Goal: Task Accomplishment & Management: Complete application form

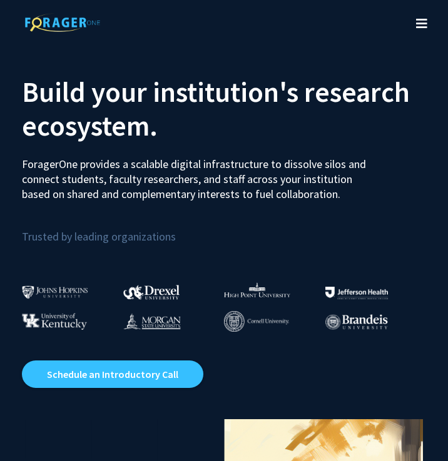
click at [420, 21] on icon "Toggle navigation" at bounding box center [421, 24] width 11 height 13
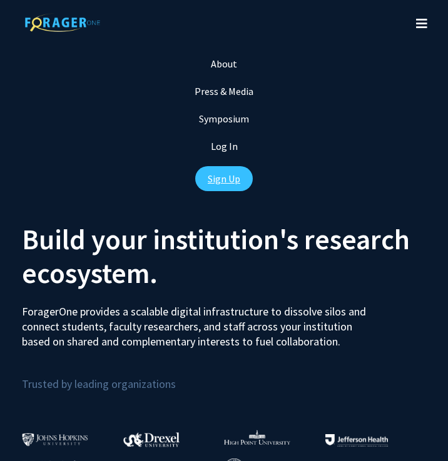
click at [223, 173] on link "Sign Up" at bounding box center [224, 178] width 58 height 25
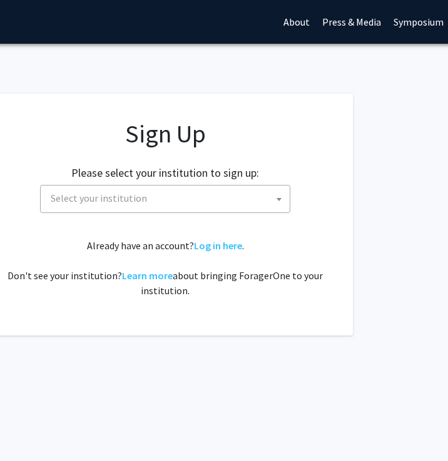
scroll to position [0, 207]
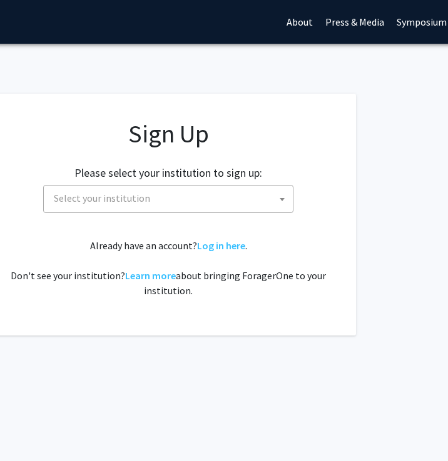
click at [215, 194] on span "Select your institution" at bounding box center [171, 199] width 244 height 26
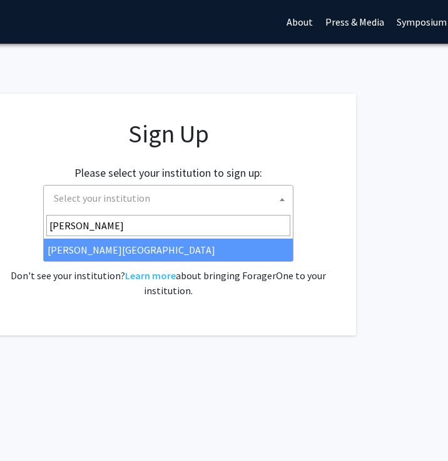
type input "[PERSON_NAME]"
select select "24"
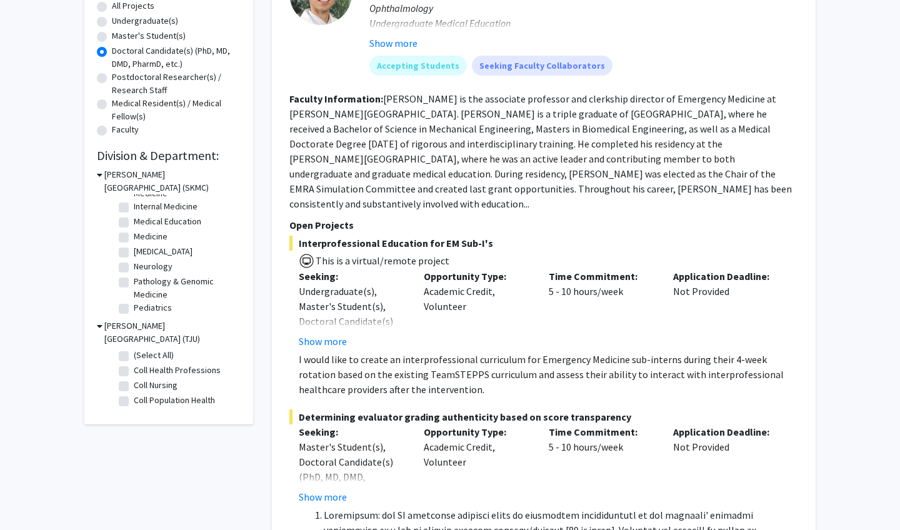
scroll to position [80, 0]
click at [134, 264] on label "Neurology" at bounding box center [153, 266] width 39 height 13
click at [134, 264] on input "Neurology" at bounding box center [138, 264] width 8 height 8
checkbox input "true"
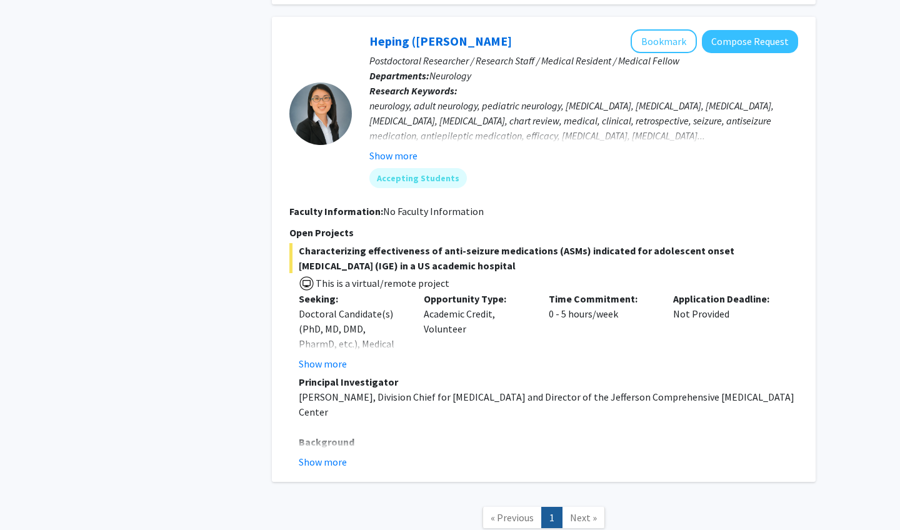
scroll to position [845, 0]
click at [341, 469] on button "Show more" at bounding box center [323, 461] width 48 height 15
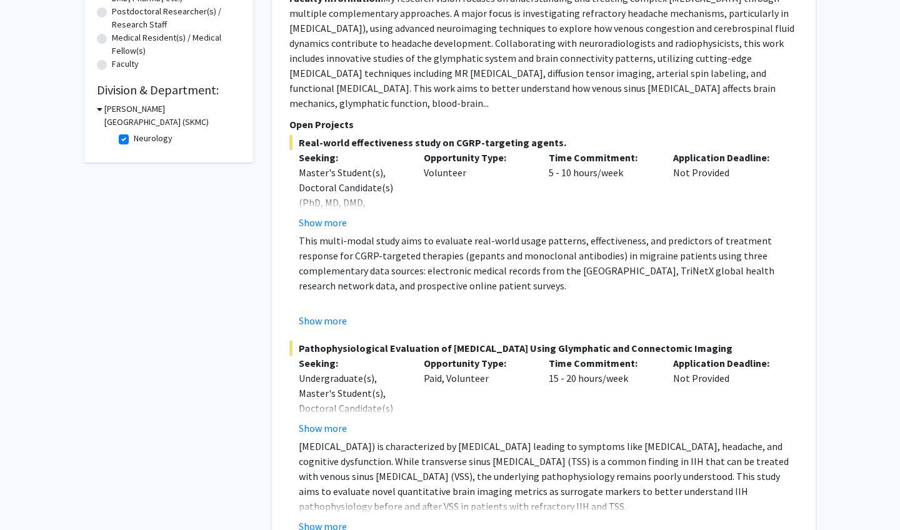
scroll to position [883, 0]
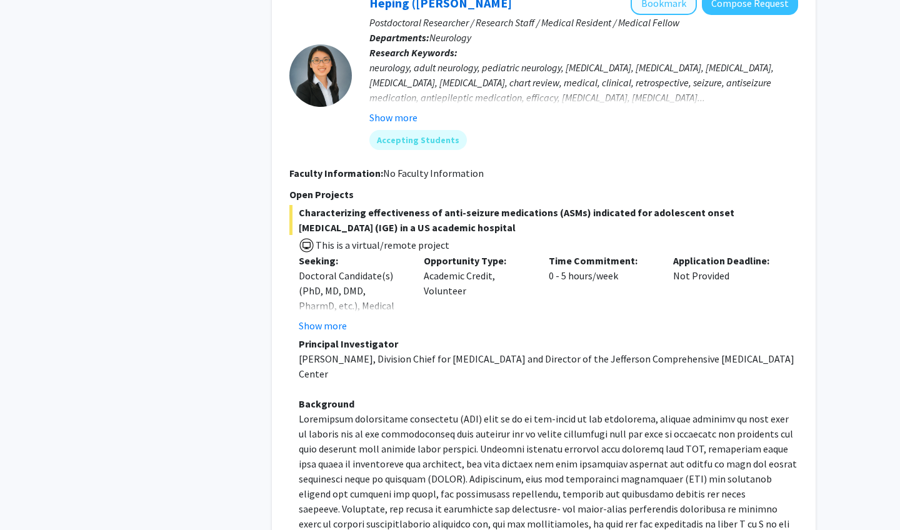
click at [651, 15] on button "Bookmark" at bounding box center [664, 3] width 66 height 24
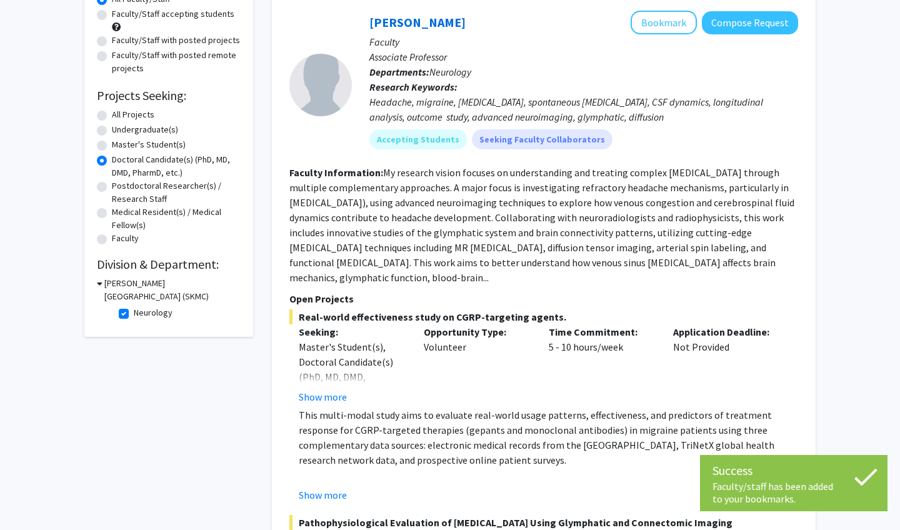
scroll to position [129, 0]
click at [134, 316] on label "Neurology" at bounding box center [153, 312] width 39 height 13
click at [134, 314] on input "Neurology" at bounding box center [138, 310] width 8 height 8
checkbox input "false"
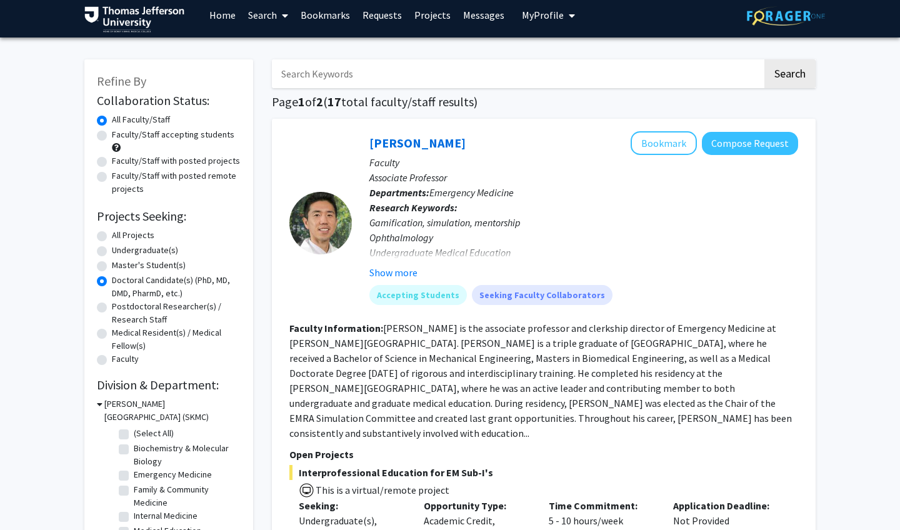
scroll to position [9, 0]
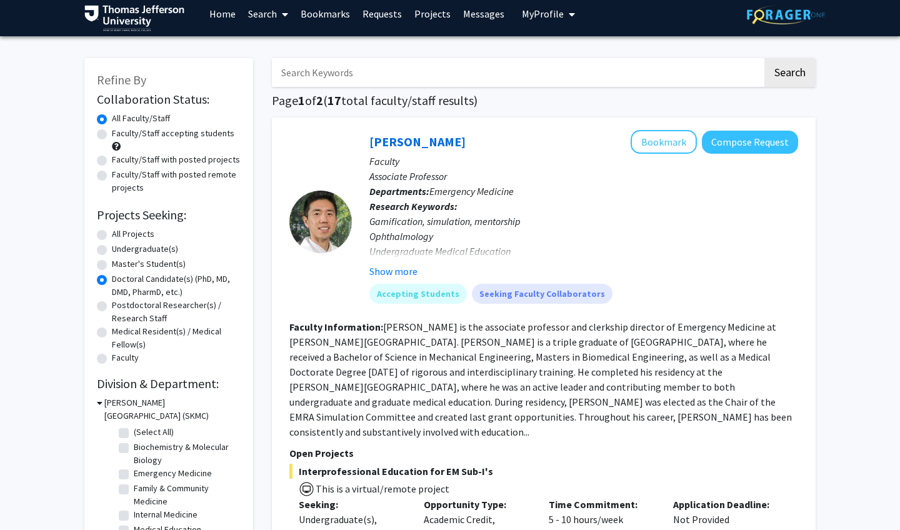
click at [112, 239] on label "All Projects" at bounding box center [133, 234] width 43 height 13
click at [112, 236] on input "All Projects" at bounding box center [116, 232] width 8 height 8
radio input "true"
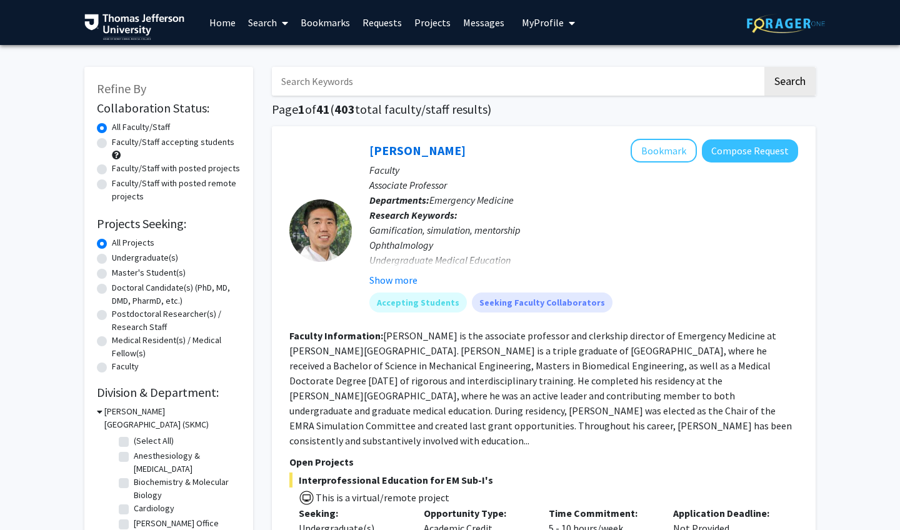
click at [112, 144] on label "Faculty/Staff accepting students" at bounding box center [173, 142] width 123 height 13
click at [112, 144] on input "Faculty/Staff accepting students" at bounding box center [116, 140] width 8 height 8
radio input "true"
click at [146, 127] on label "All Faculty/Staff" at bounding box center [141, 127] width 58 height 13
click at [120, 127] on input "All Faculty/Staff" at bounding box center [116, 125] width 8 height 8
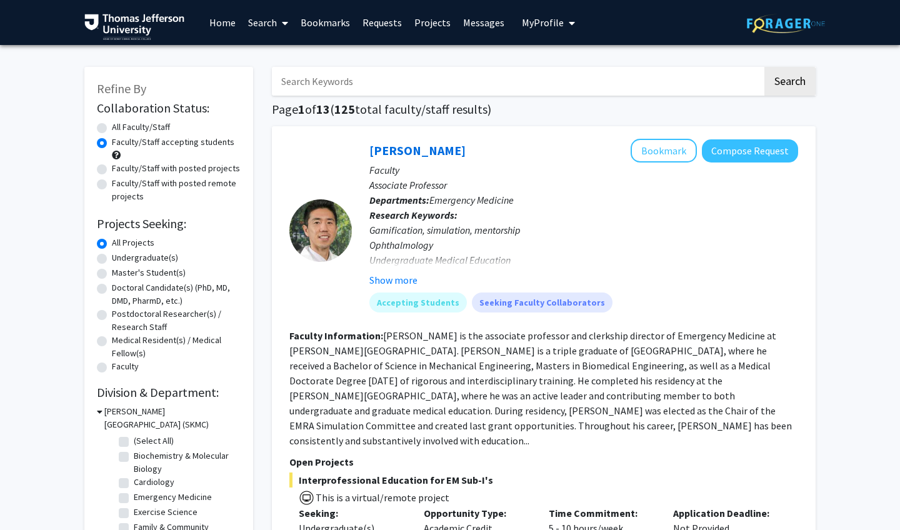
radio input "true"
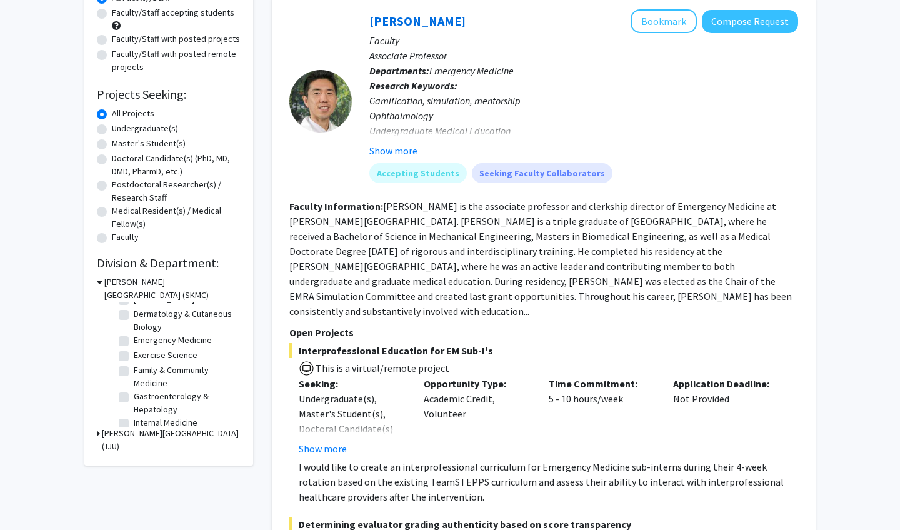
scroll to position [97, 0]
click at [164, 319] on label "Dermatology & Cutaneous Biology" at bounding box center [186, 319] width 104 height 26
click at [142, 314] on input "Dermatology & Cutaneous Biology" at bounding box center [138, 310] width 8 height 8
checkbox input "true"
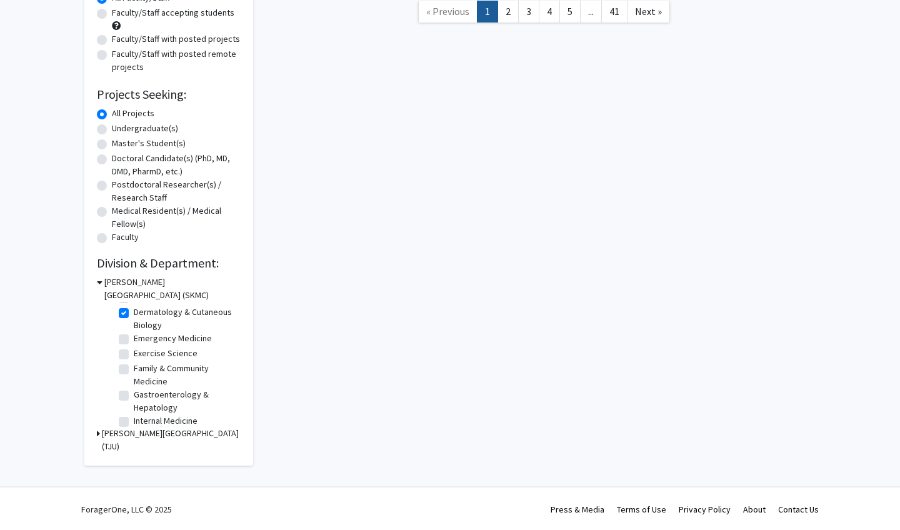
checkbox input "true"
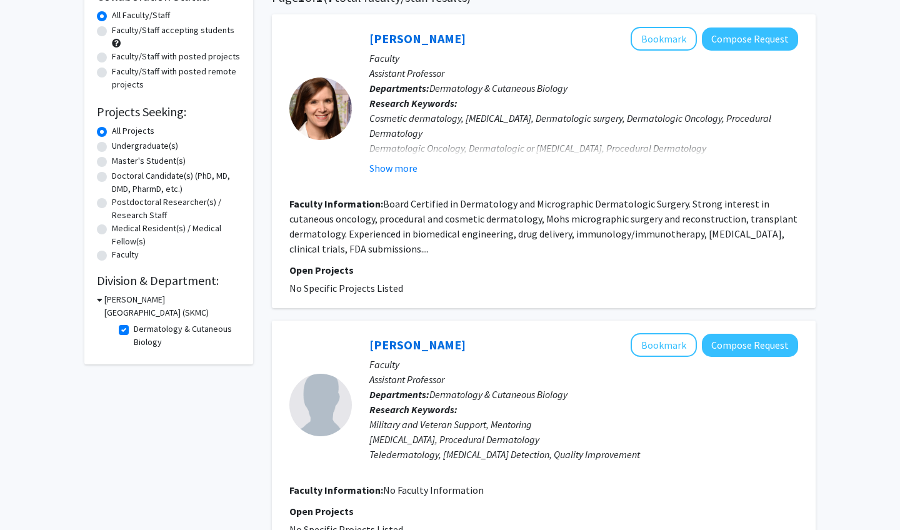
scroll to position [111, 0]
click at [134, 333] on label "Dermatology & Cutaneous Biology" at bounding box center [186, 336] width 104 height 26
click at [134, 331] on input "Dermatology & Cutaneous Biology" at bounding box center [138, 327] width 8 height 8
checkbox input "false"
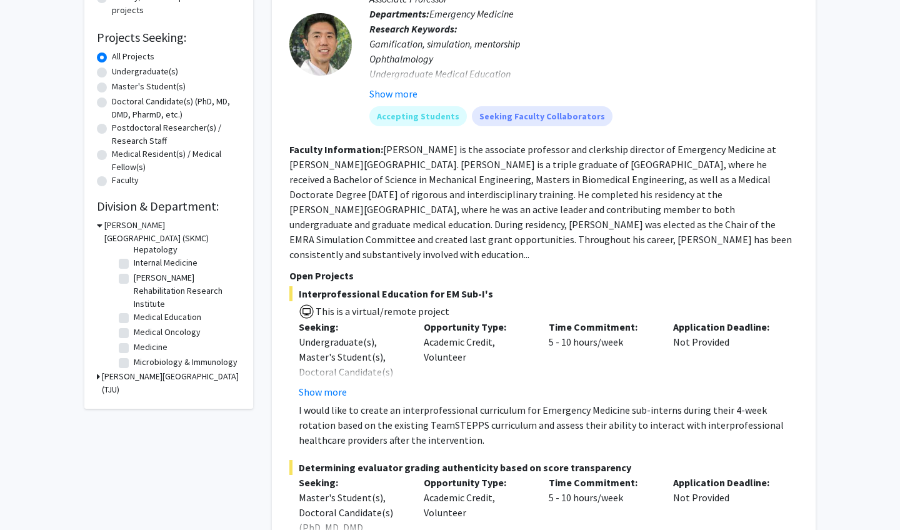
scroll to position [208, 0]
click at [134, 325] on label "Medical Oncology" at bounding box center [167, 322] width 67 height 13
click at [134, 324] on input "Medical Oncology" at bounding box center [138, 320] width 8 height 8
checkbox input "true"
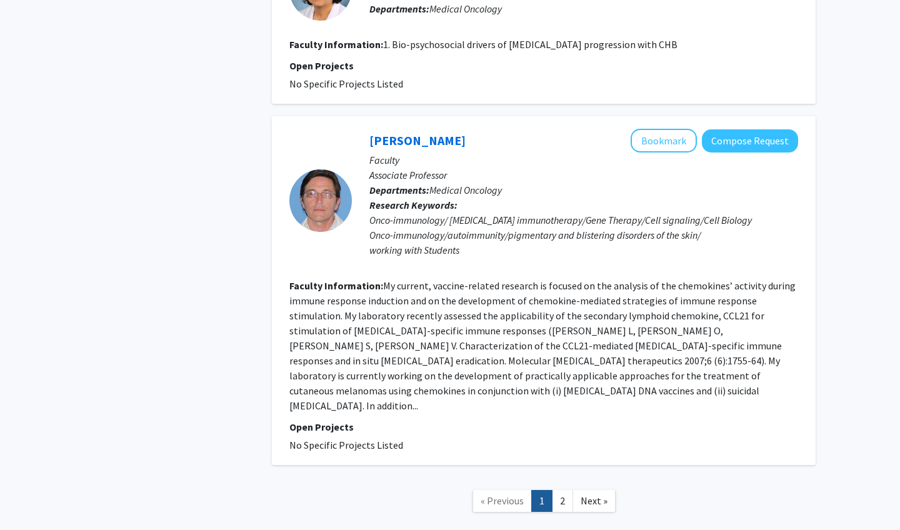
scroll to position [2461, 0]
click at [558, 491] on link "2" at bounding box center [562, 502] width 21 height 22
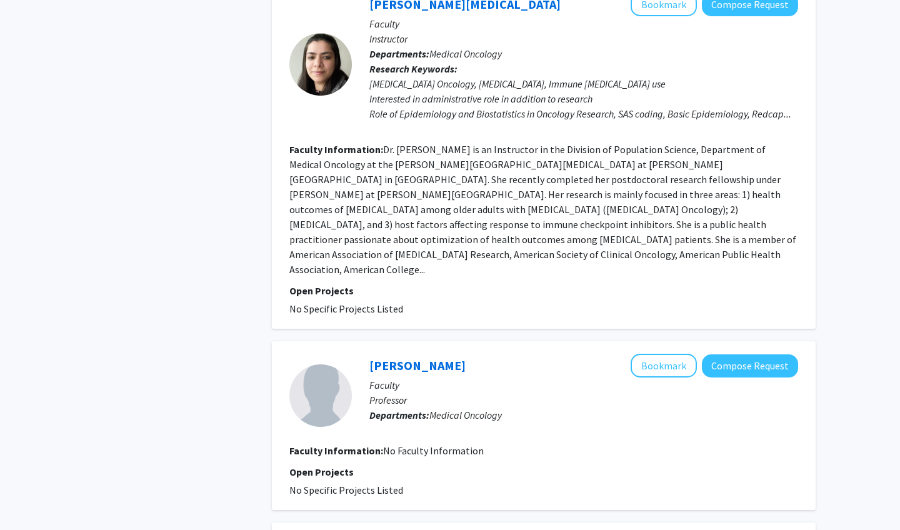
scroll to position [1187, 0]
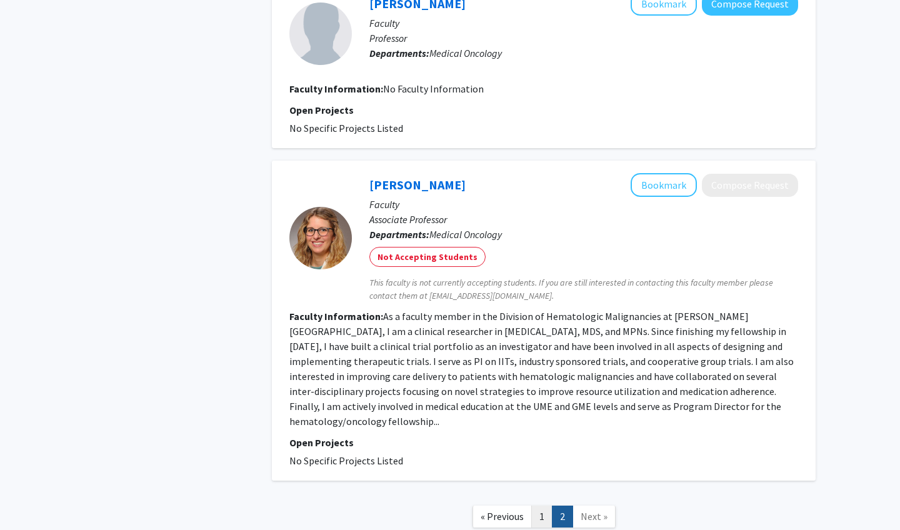
click at [545, 506] on link "1" at bounding box center [541, 517] width 21 height 22
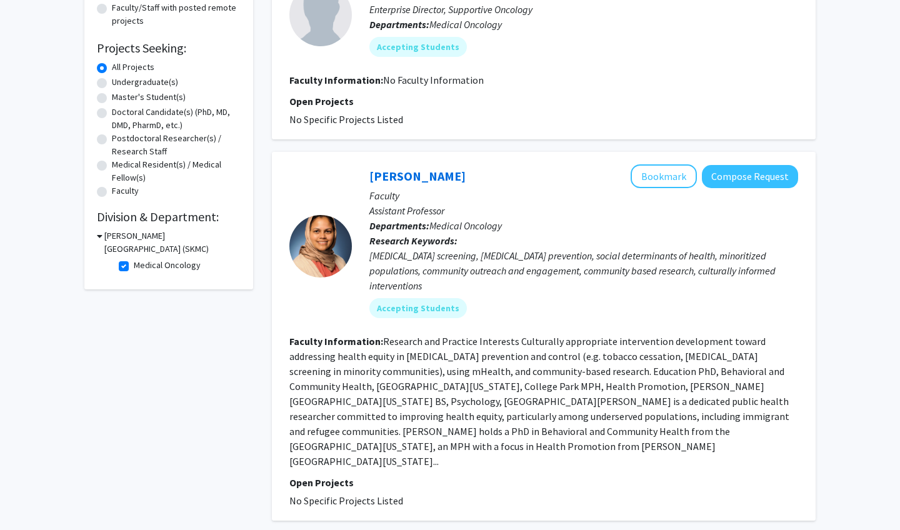
scroll to position [179, 0]
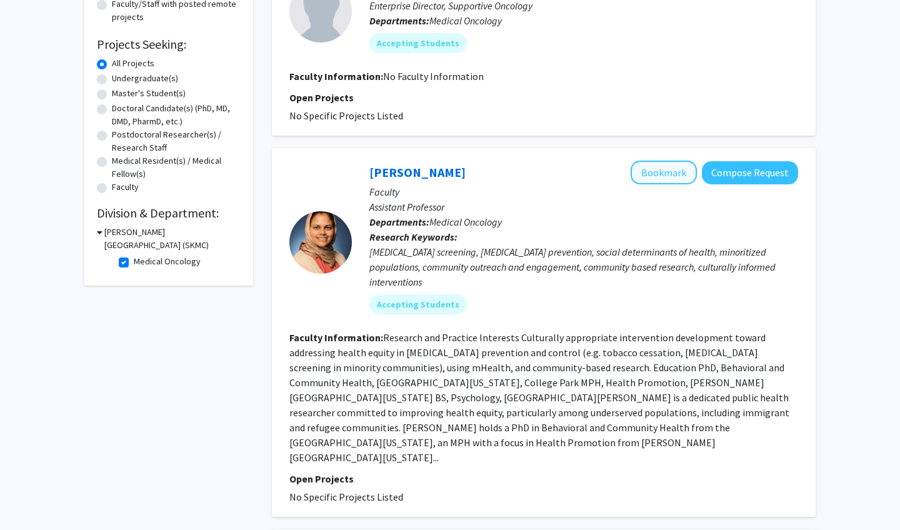
click at [675, 174] on button "Bookmark" at bounding box center [664, 173] width 66 height 24
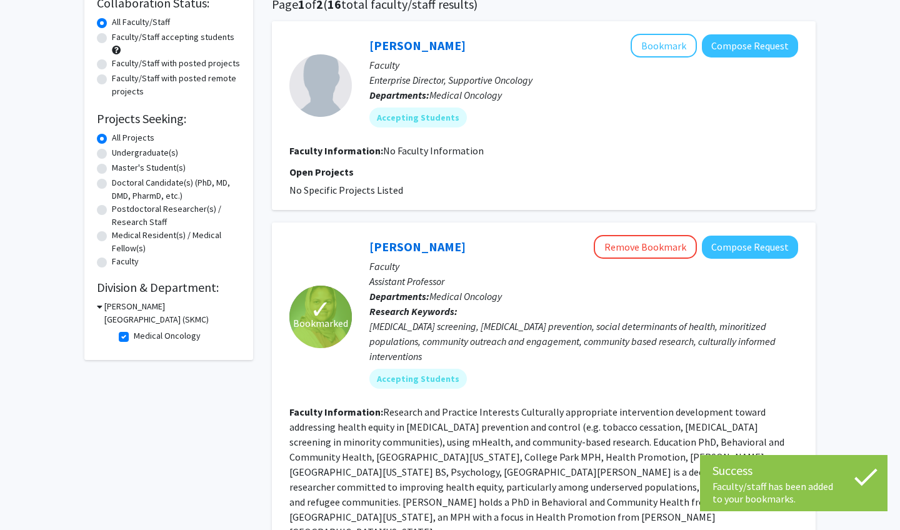
scroll to position [100, 0]
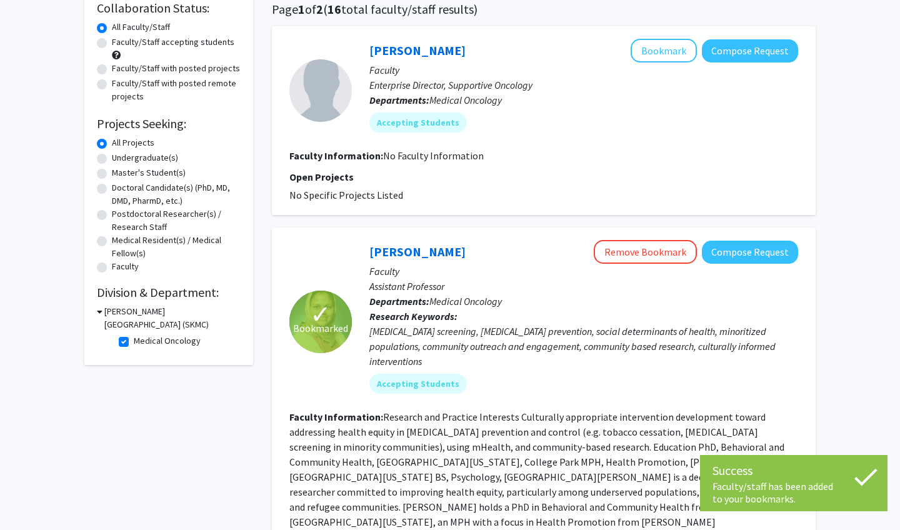
click at [134, 344] on label "Medical Oncology" at bounding box center [167, 340] width 67 height 13
click at [134, 343] on input "Medical Oncology" at bounding box center [138, 338] width 8 height 8
checkbox input "false"
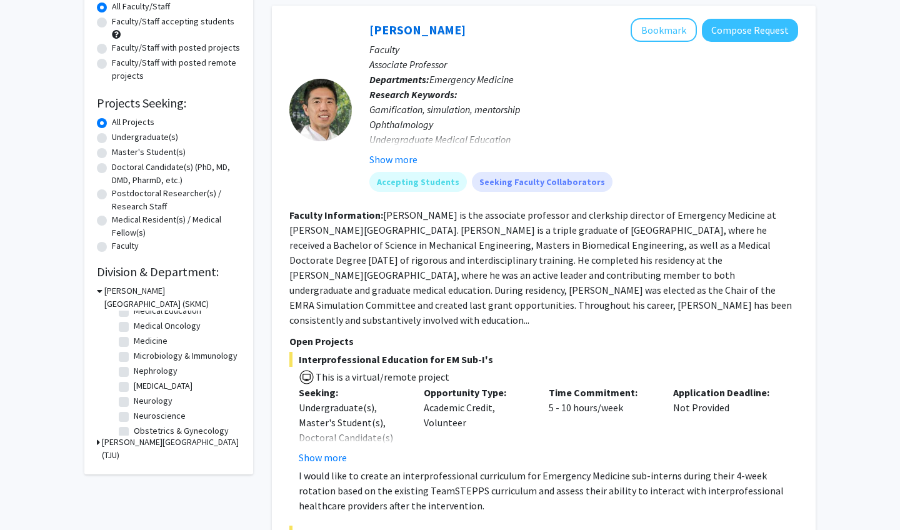
scroll to position [271, 0]
click at [134, 386] on label "Neurological Surgery" at bounding box center [163, 384] width 59 height 13
click at [134, 386] on input "Neurological Surgery" at bounding box center [138, 382] width 8 height 8
checkbox input "true"
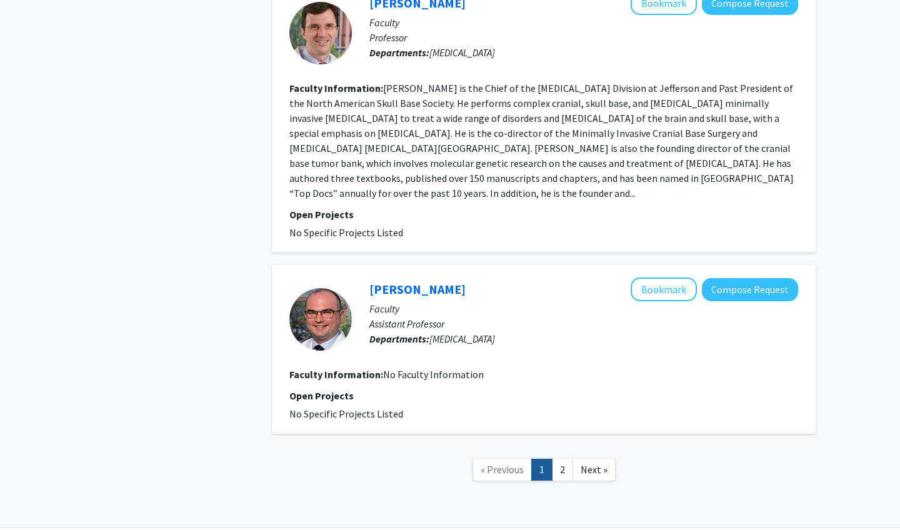
scroll to position [3037, 0]
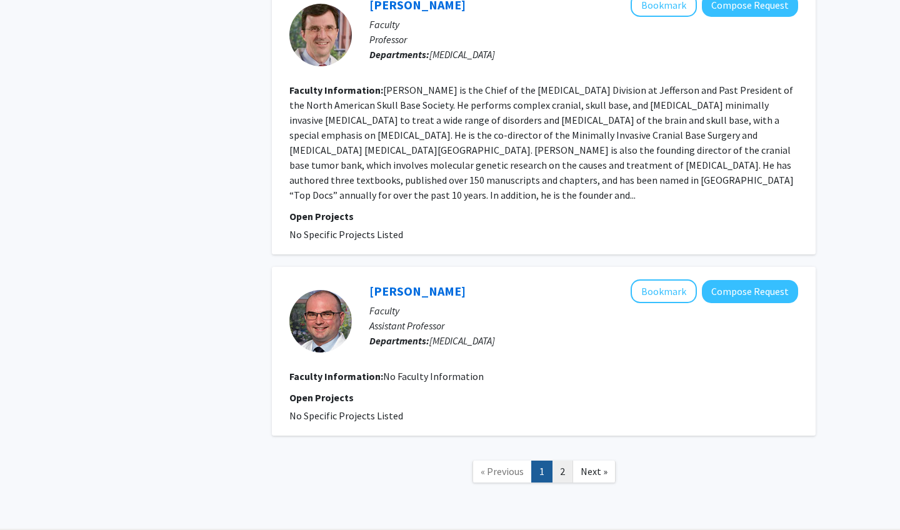
click at [561, 461] on link "2" at bounding box center [562, 472] width 21 height 22
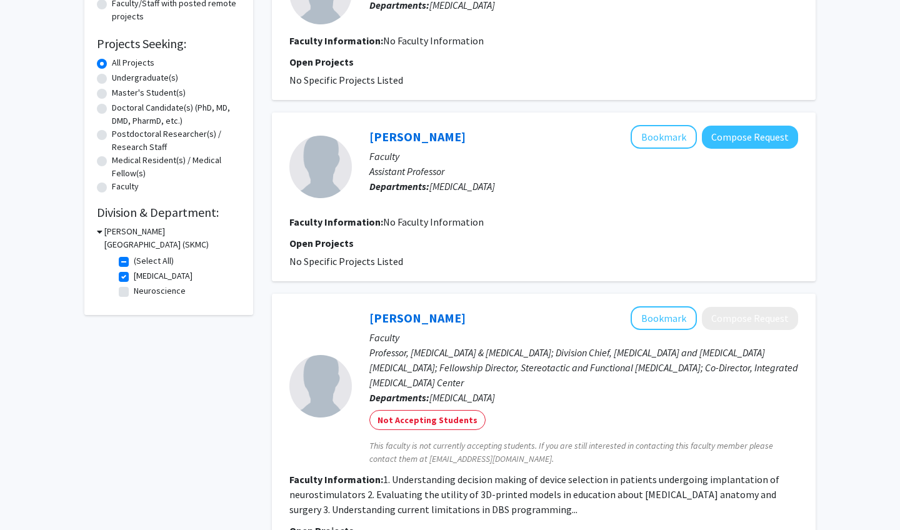
scroll to position [168, 0]
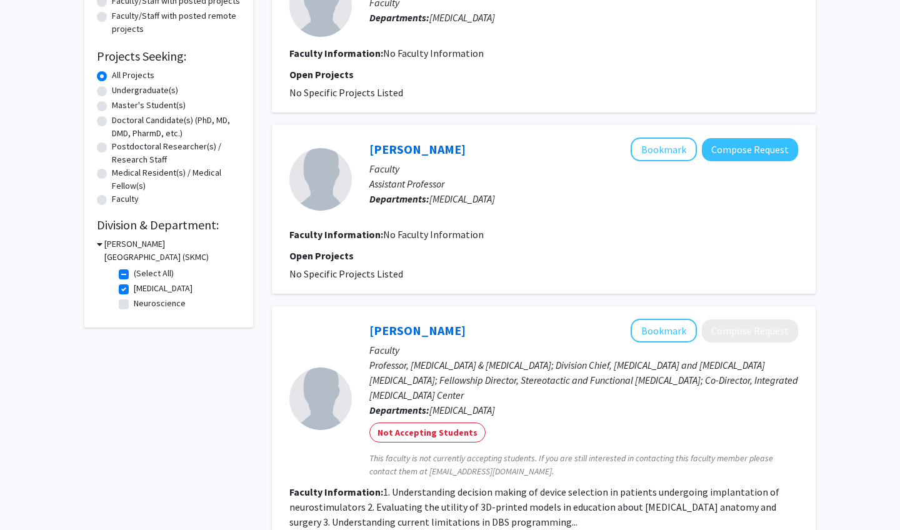
click at [131, 290] on fg-checkbox "Neurological Surgery Neurological Surgery" at bounding box center [178, 289] width 119 height 15
click at [134, 288] on label "Neurological Surgery" at bounding box center [163, 288] width 59 height 13
click at [134, 288] on input "Neurological Surgery" at bounding box center [138, 286] width 8 height 8
checkbox input "false"
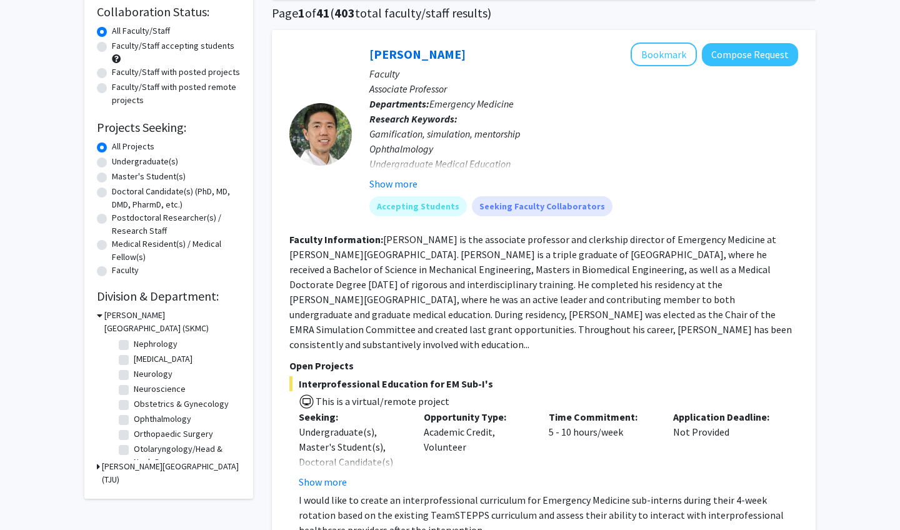
scroll to position [323, 0]
click at [134, 421] on label "Ophthalmology" at bounding box center [163, 417] width 58 height 13
click at [134, 419] on input "Ophthalmology" at bounding box center [138, 415] width 8 height 8
checkbox input "true"
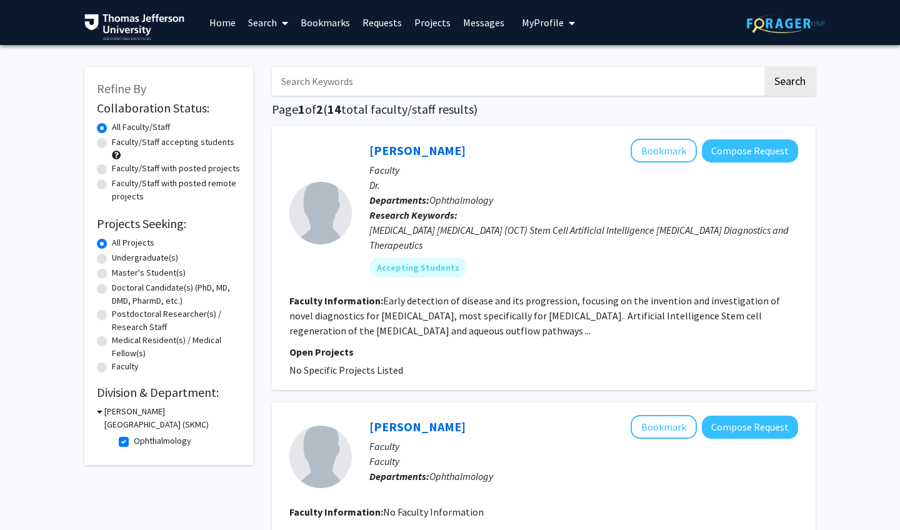
click at [112, 141] on label "Faculty/Staff accepting students" at bounding box center [173, 142] width 123 height 13
click at [112, 141] on input "Faculty/Staff accepting students" at bounding box center [116, 140] width 8 height 8
radio input "true"
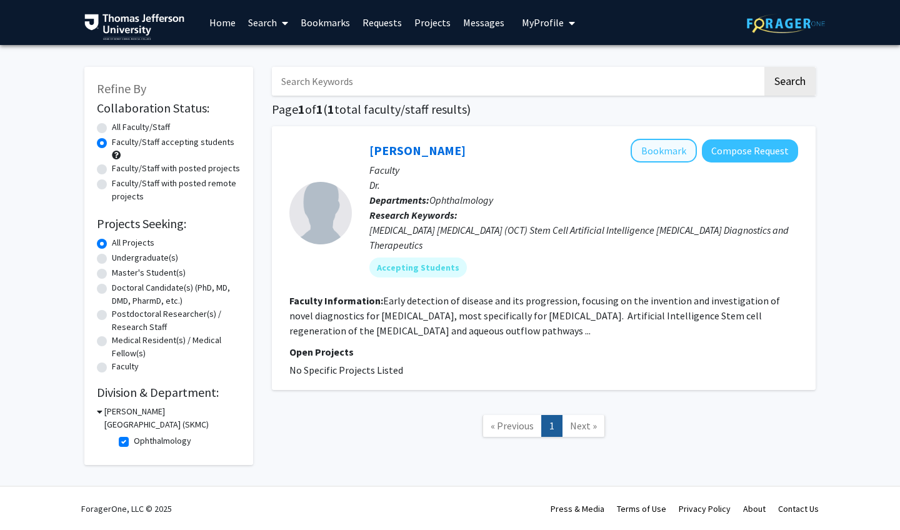
click at [672, 152] on button "Bookmark" at bounding box center [664, 151] width 66 height 24
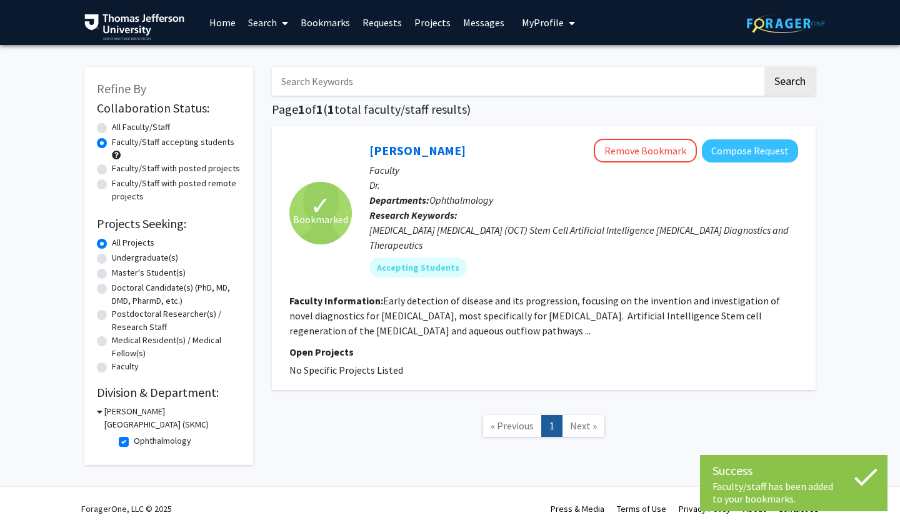
click at [112, 128] on label "All Faculty/Staff" at bounding box center [141, 127] width 58 height 13
click at [112, 128] on input "All Faculty/Staff" at bounding box center [116, 125] width 8 height 8
radio input "true"
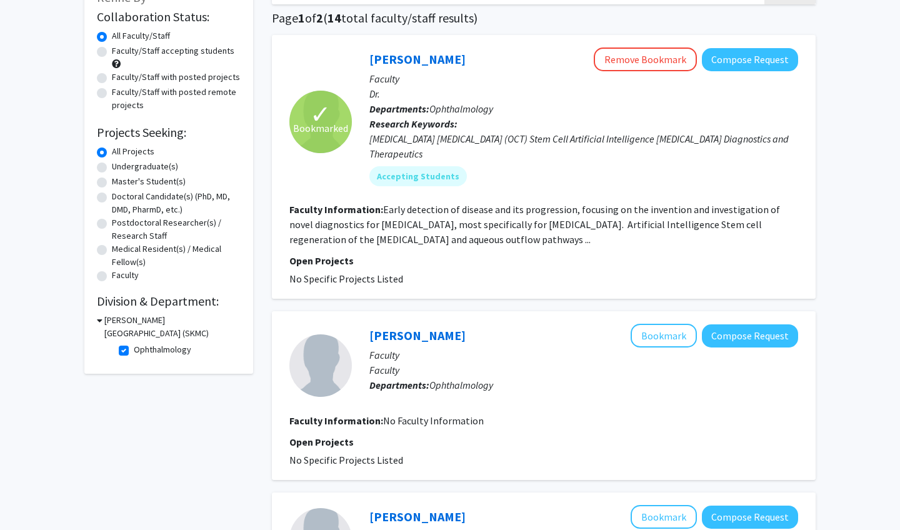
scroll to position [94, 0]
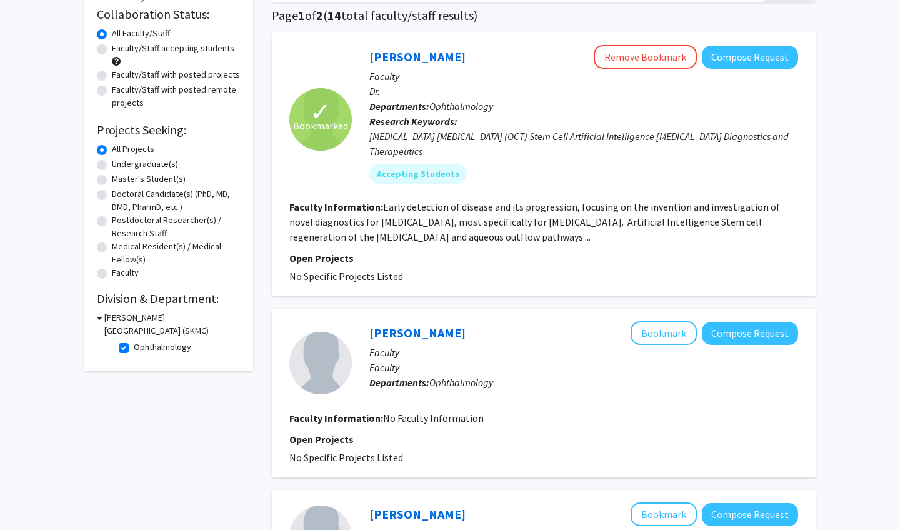
click at [134, 345] on label "Ophthalmology" at bounding box center [163, 347] width 58 height 13
click at [134, 345] on input "Ophthalmology" at bounding box center [138, 345] width 8 height 8
checkbox input "false"
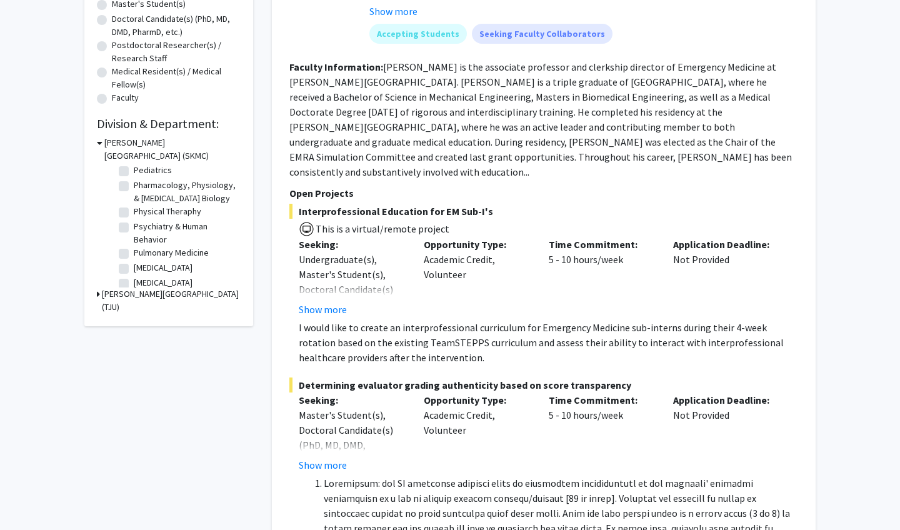
scroll to position [482, 0]
click at [134, 226] on label "Psychiatry & Human Behavior" at bounding box center [186, 231] width 104 height 26
click at [134, 226] on input "Psychiatry & Human Behavior" at bounding box center [138, 222] width 8 height 8
checkbox input "true"
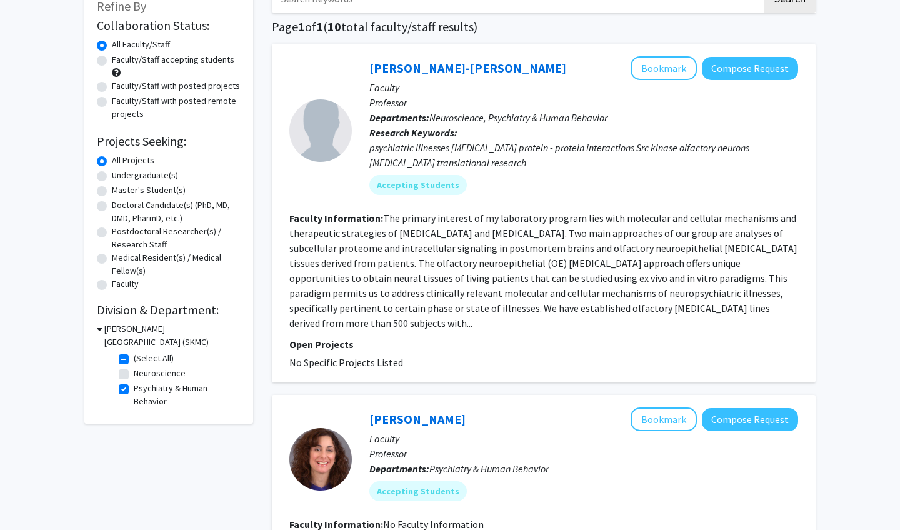
scroll to position [85, 0]
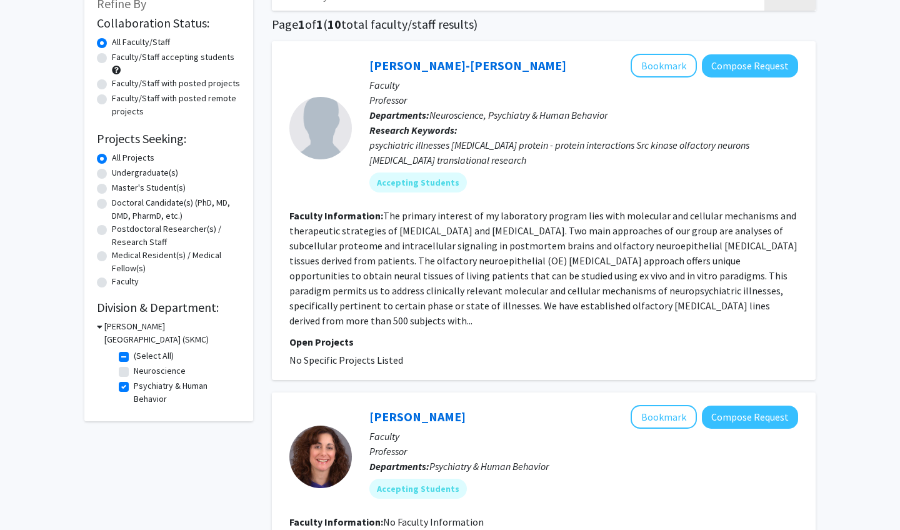
click at [134, 389] on label "Psychiatry & Human Behavior" at bounding box center [186, 392] width 104 height 26
click at [134, 388] on input "Psychiatry & Human Behavior" at bounding box center [138, 383] width 8 height 8
checkbox input "false"
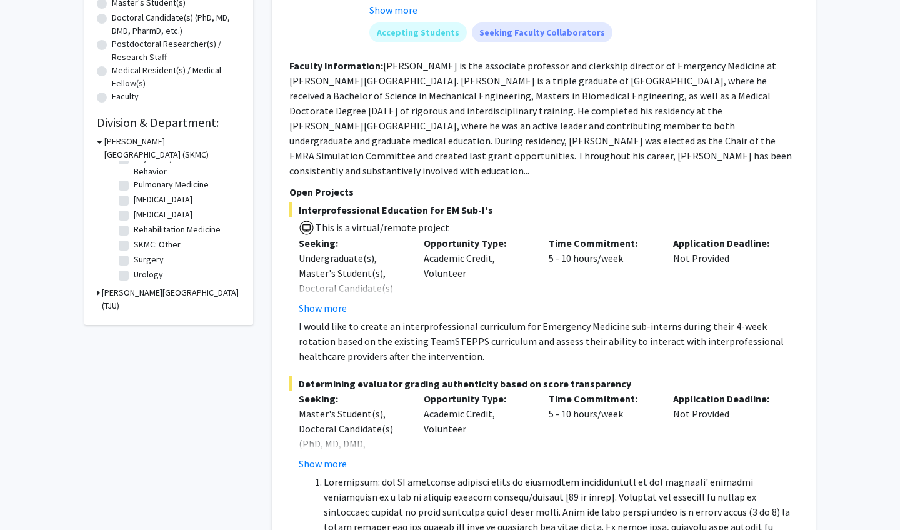
scroll to position [271, 0]
click at [134, 202] on label "Radiation Oncology" at bounding box center [163, 198] width 59 height 13
click at [134, 200] on input "Radiation Oncology" at bounding box center [138, 196] width 8 height 8
checkbox input "true"
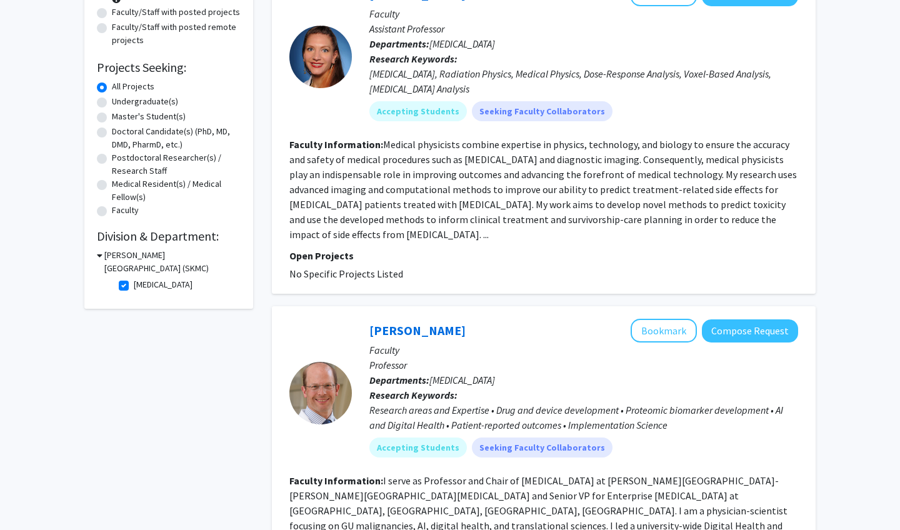
scroll to position [166, 0]
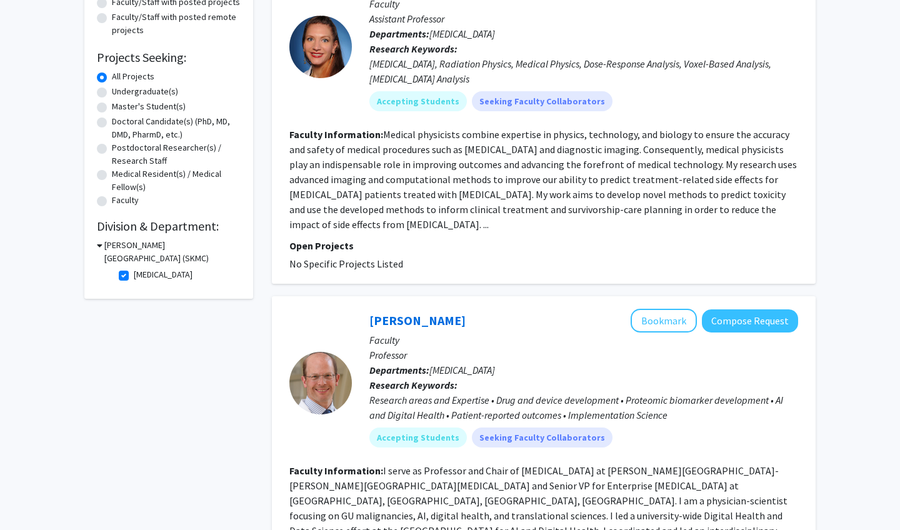
click at [134, 278] on label "Radiation Oncology" at bounding box center [163, 274] width 59 height 13
click at [134, 276] on input "Radiation Oncology" at bounding box center [138, 272] width 8 height 8
checkbox input "false"
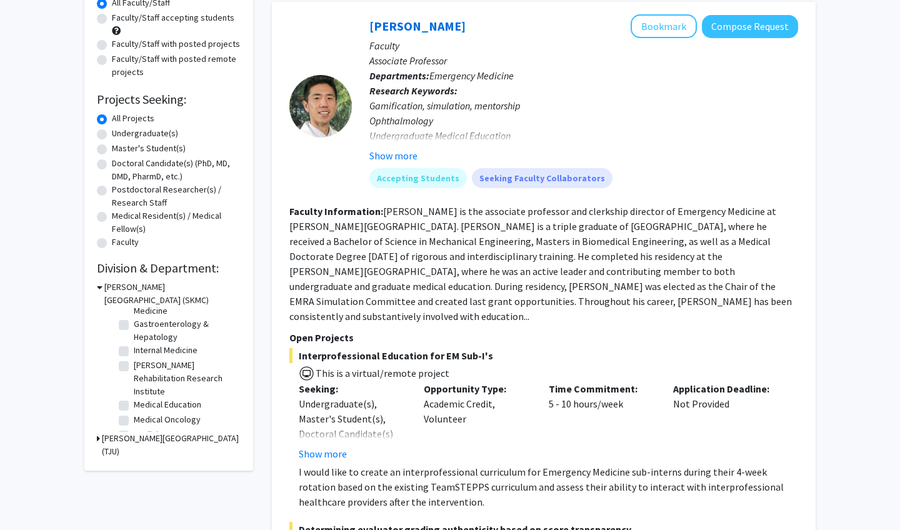
scroll to position [409, 0]
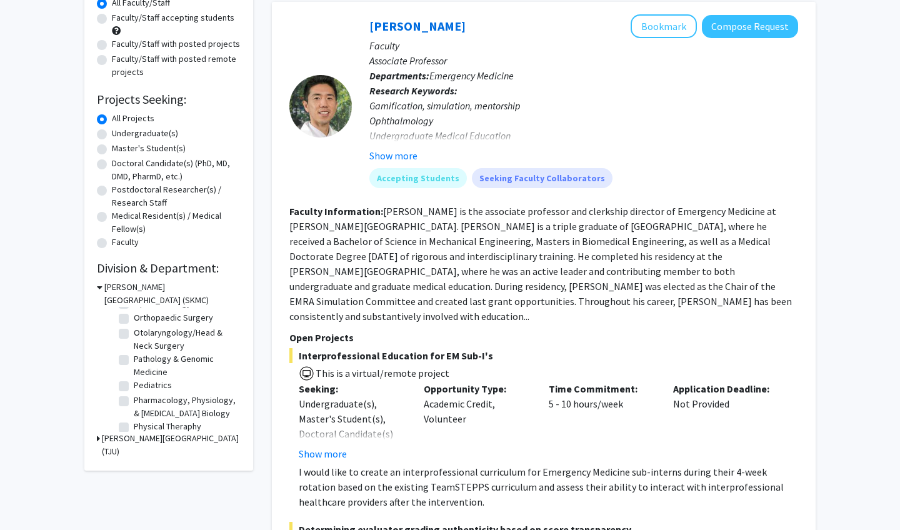
click at [177, 444] on h3 "Thomas Jefferson University (TJU)" at bounding box center [171, 445] width 139 height 26
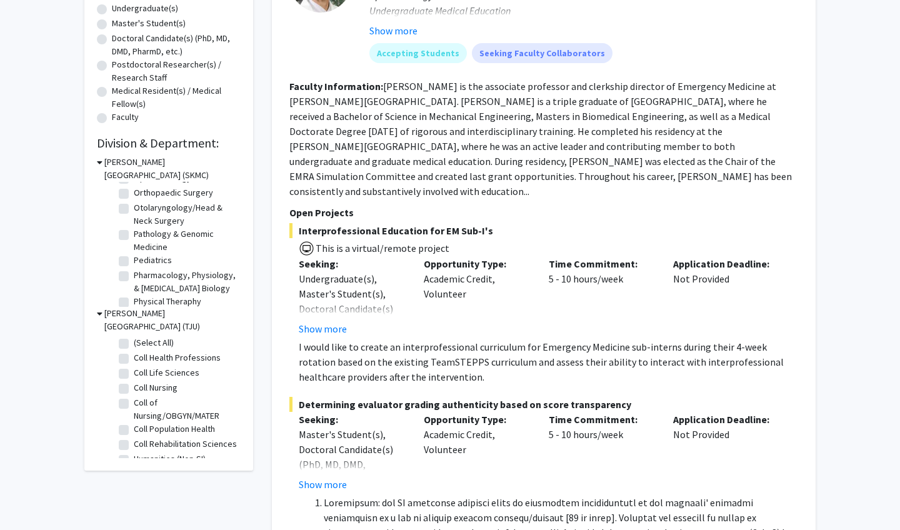
scroll to position [0, 0]
click at [171, 314] on h3 "Thomas Jefferson University (TJU)" at bounding box center [172, 320] width 136 height 26
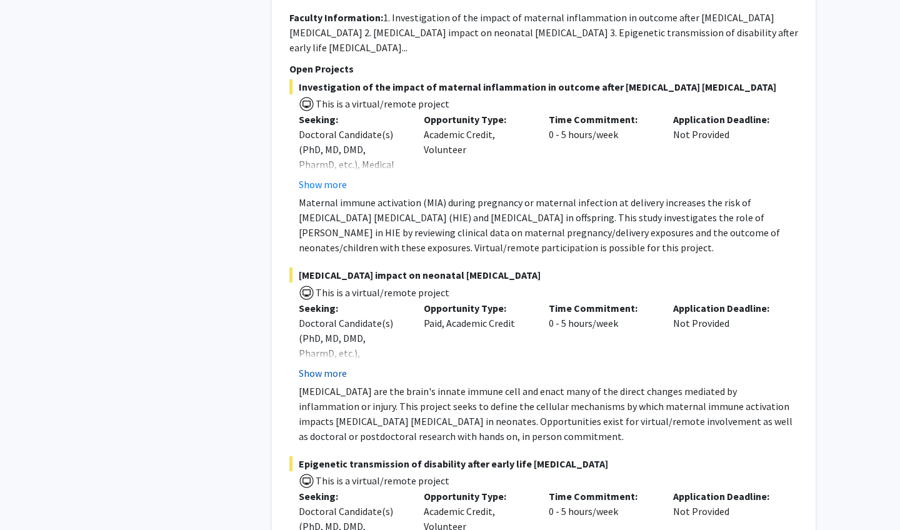
scroll to position [1815, 0]
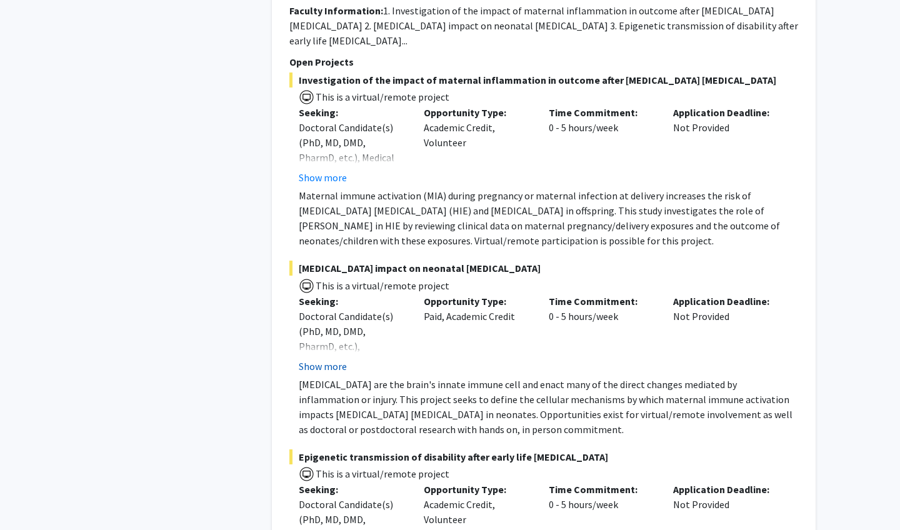
click at [333, 359] on button "Show more" at bounding box center [323, 366] width 48 height 15
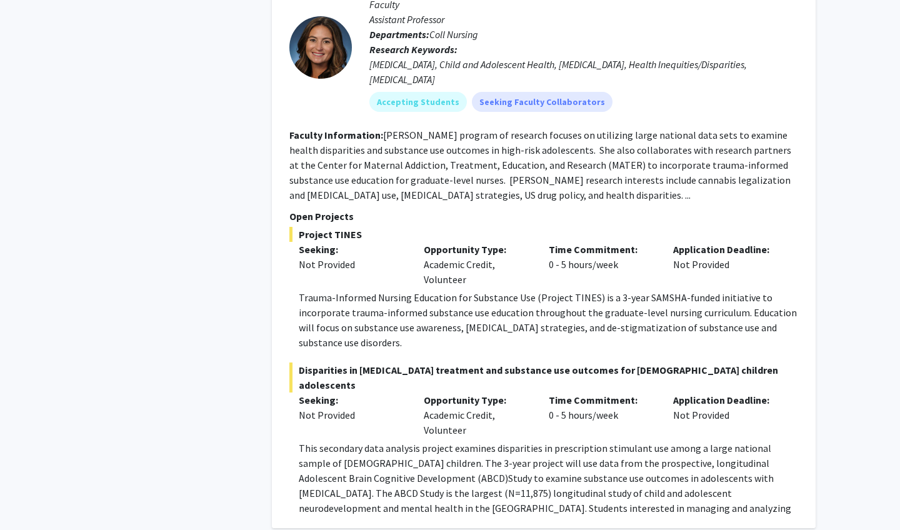
scroll to position [7238, 0]
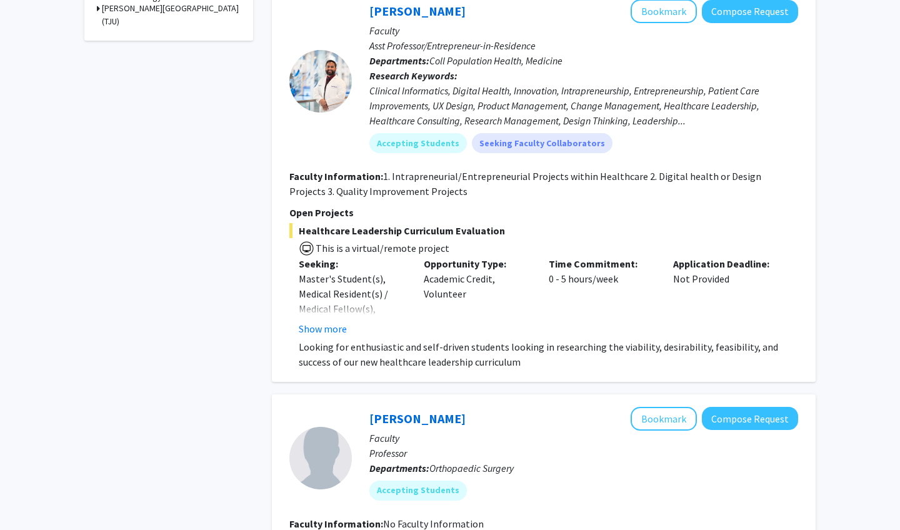
scroll to position [556, 0]
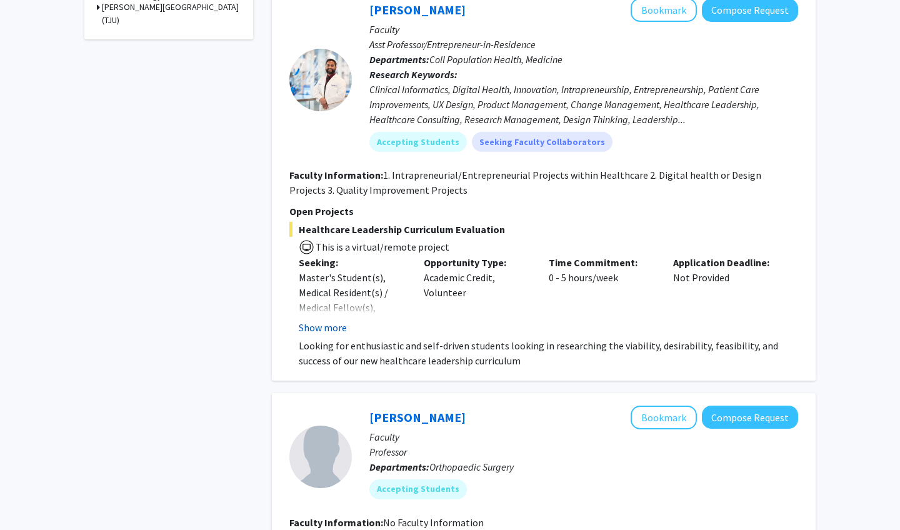
click at [340, 331] on button "Show more" at bounding box center [323, 327] width 48 height 15
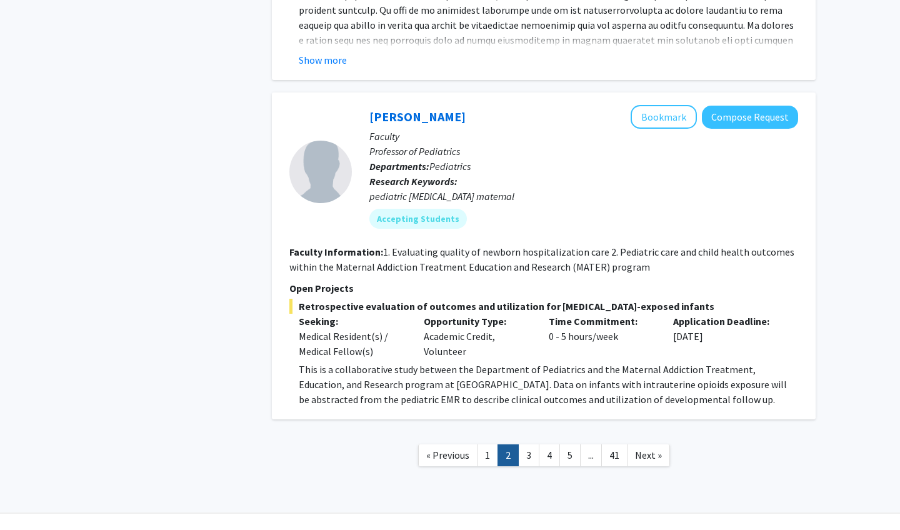
scroll to position [4477, 0]
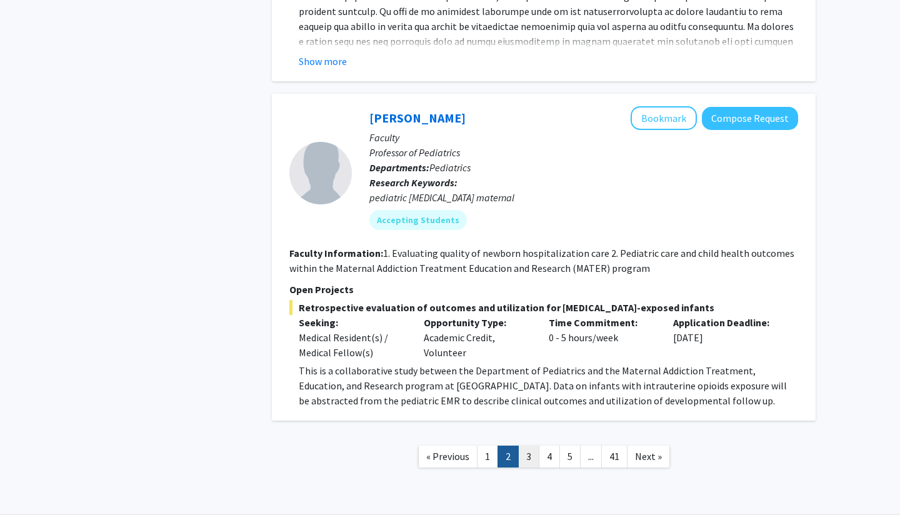
click at [524, 446] on link "3" at bounding box center [528, 457] width 21 height 22
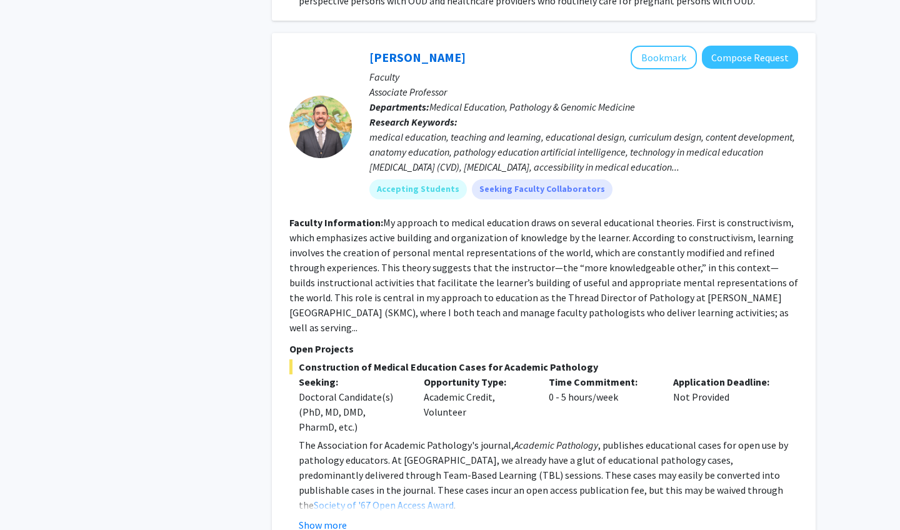
scroll to position [1850, 0]
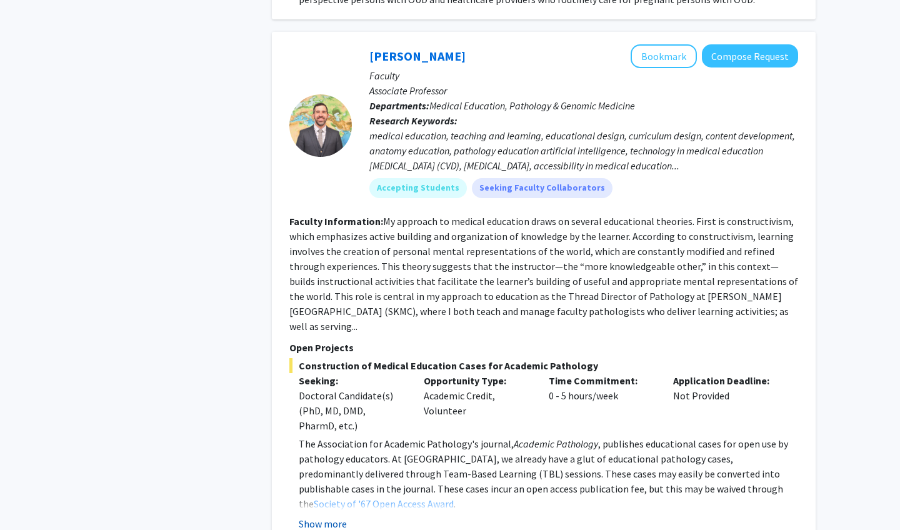
click at [324, 516] on button "Show more" at bounding box center [323, 523] width 48 height 15
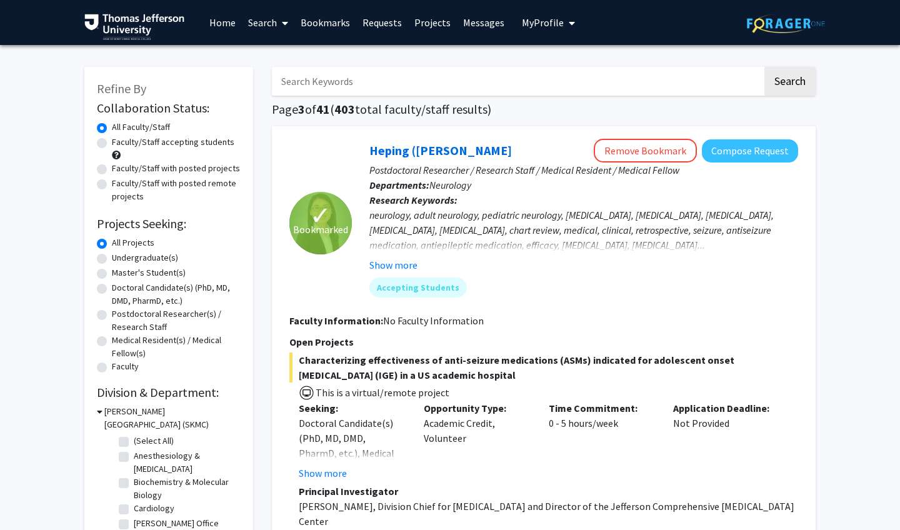
scroll to position [0, 0]
click at [340, 20] on link "Bookmarks" at bounding box center [325, 23] width 62 height 44
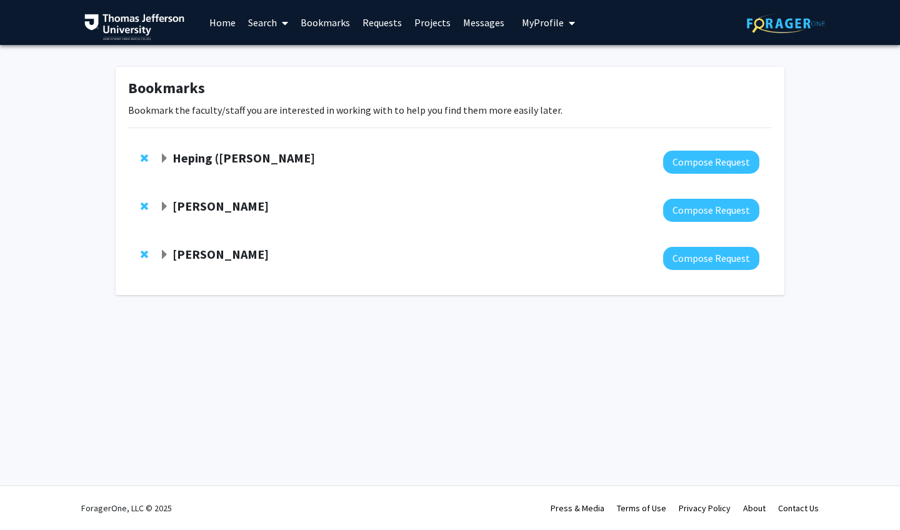
click at [245, 254] on strong "Joel Schuman" at bounding box center [221, 254] width 96 height 16
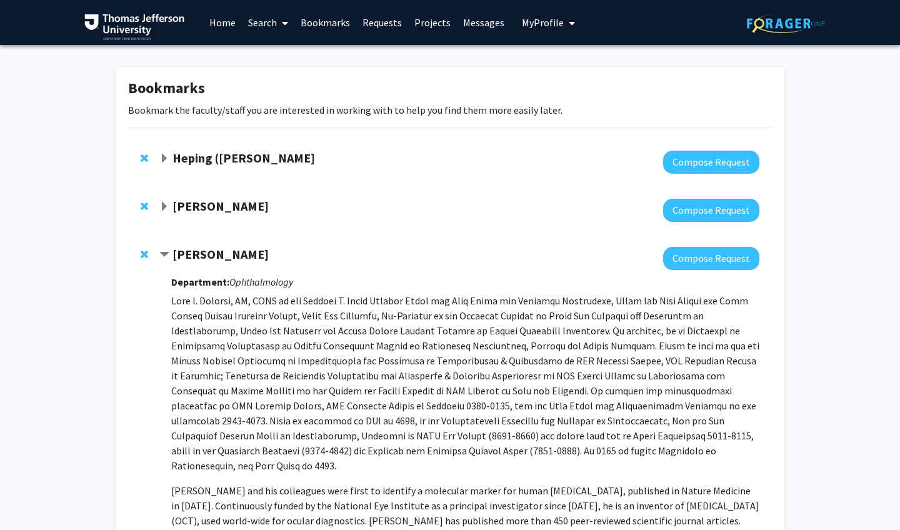
click at [239, 221] on div at bounding box center [459, 210] width 600 height 23
click at [237, 216] on div at bounding box center [459, 210] width 600 height 23
click at [220, 201] on strong "Munjireen Sifat" at bounding box center [221, 206] width 96 height 16
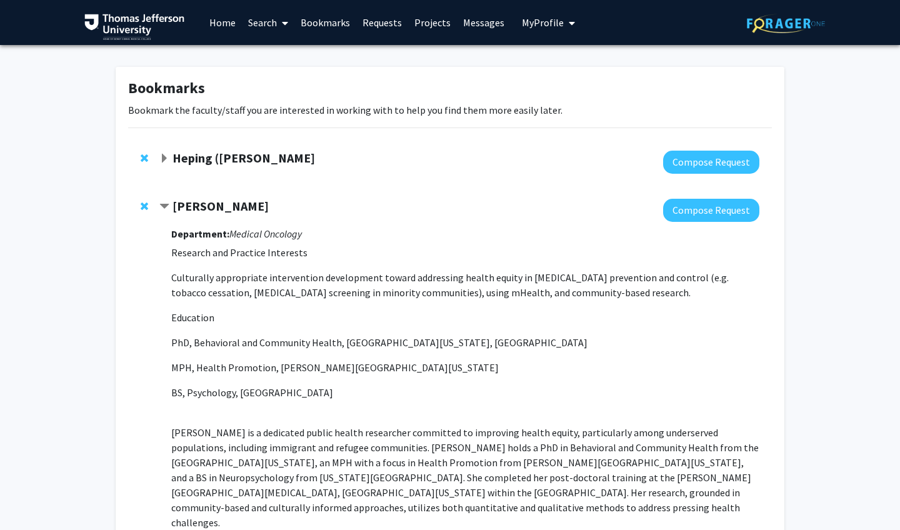
click at [216, 163] on strong "Heping (Ann) Sheng" at bounding box center [244, 158] width 143 height 16
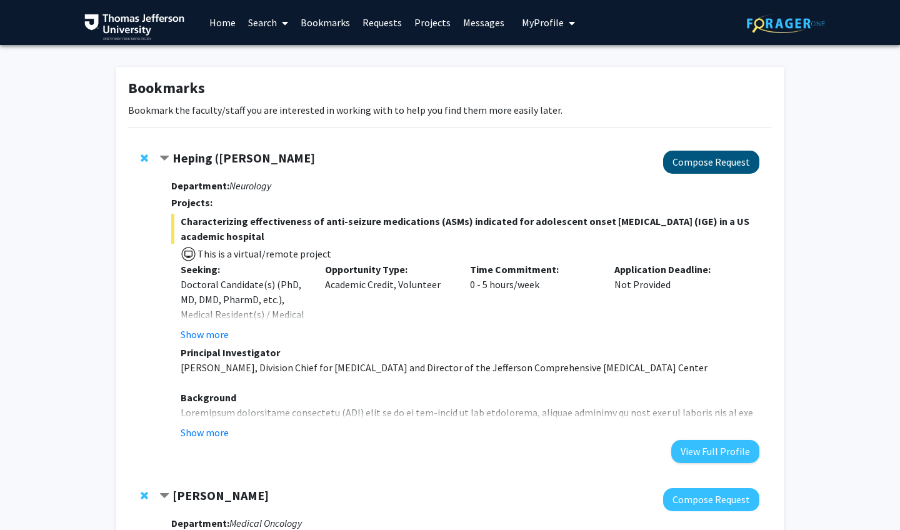
click at [725, 162] on button "Compose Request" at bounding box center [711, 162] width 96 height 23
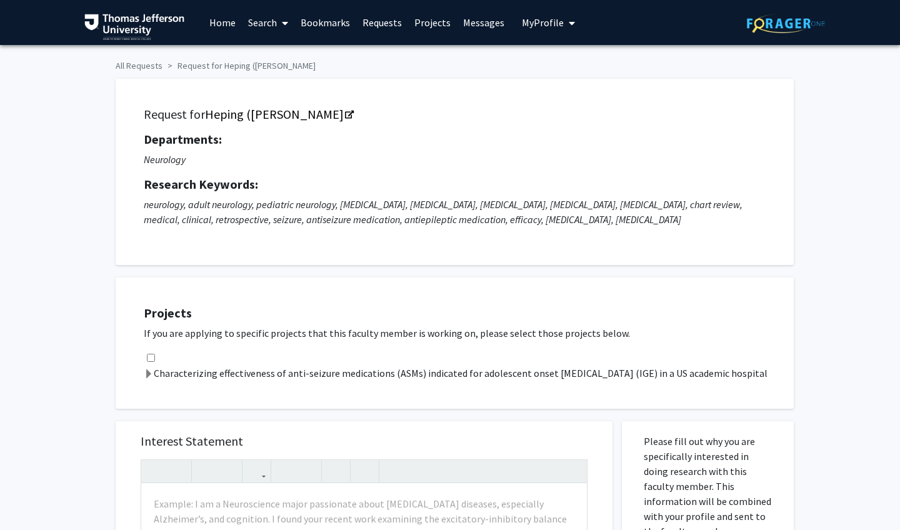
scroll to position [-1, 0]
